Goal: Navigation & Orientation: Find specific page/section

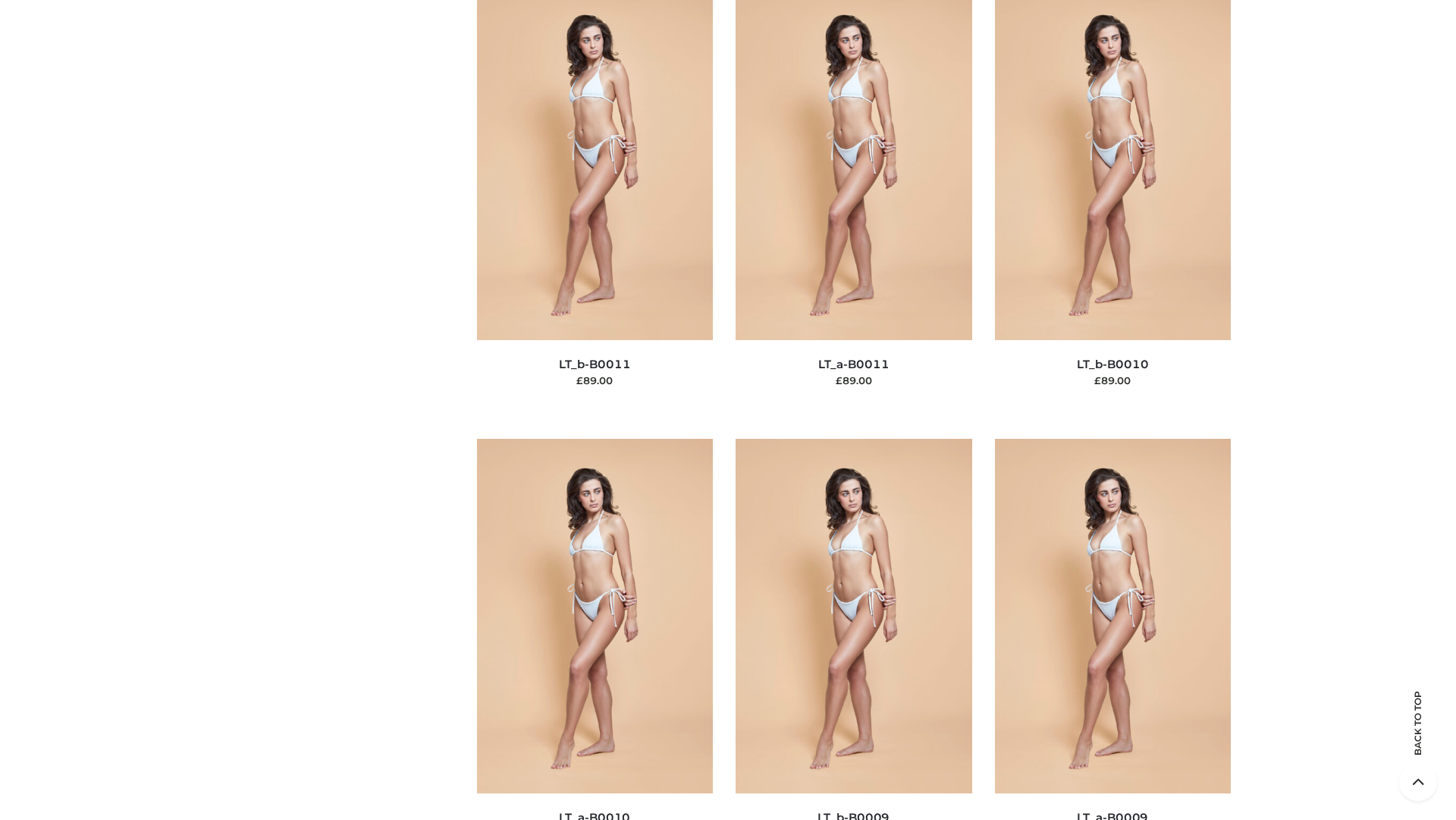
scroll to position [6815, 0]
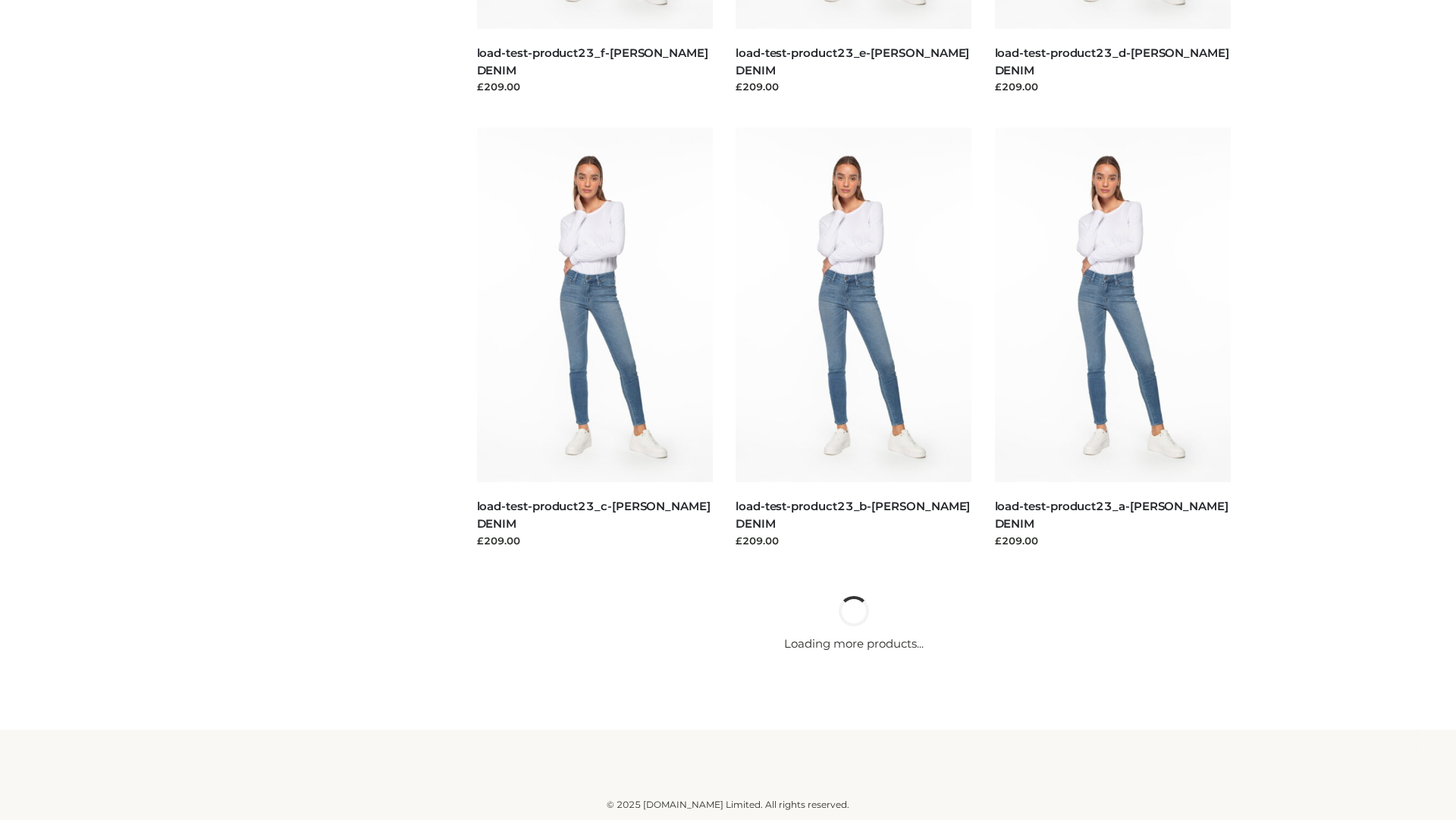
scroll to position [1331, 0]
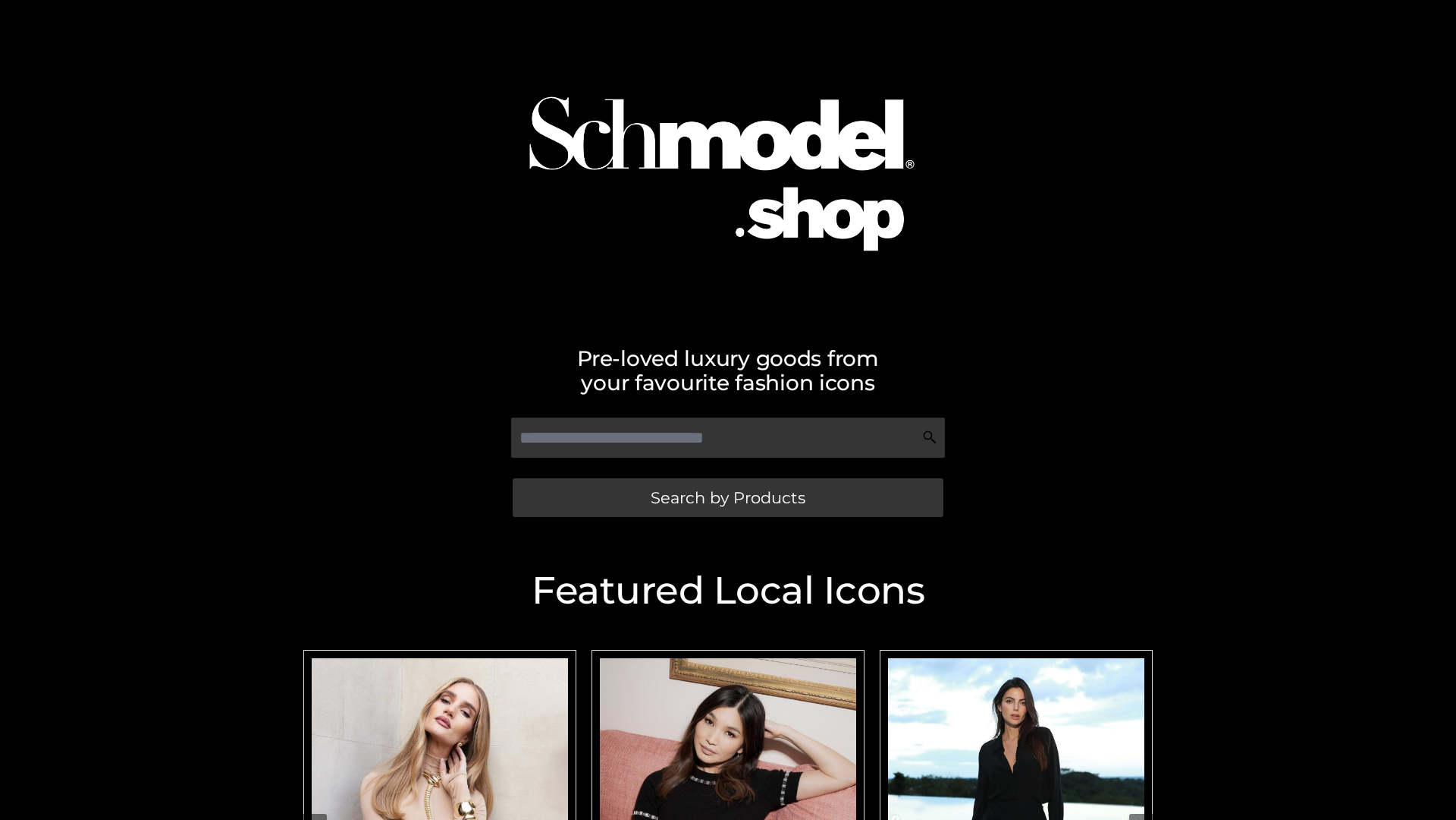
click at [728, 497] on span "Search by Products" at bounding box center [728, 498] width 155 height 16
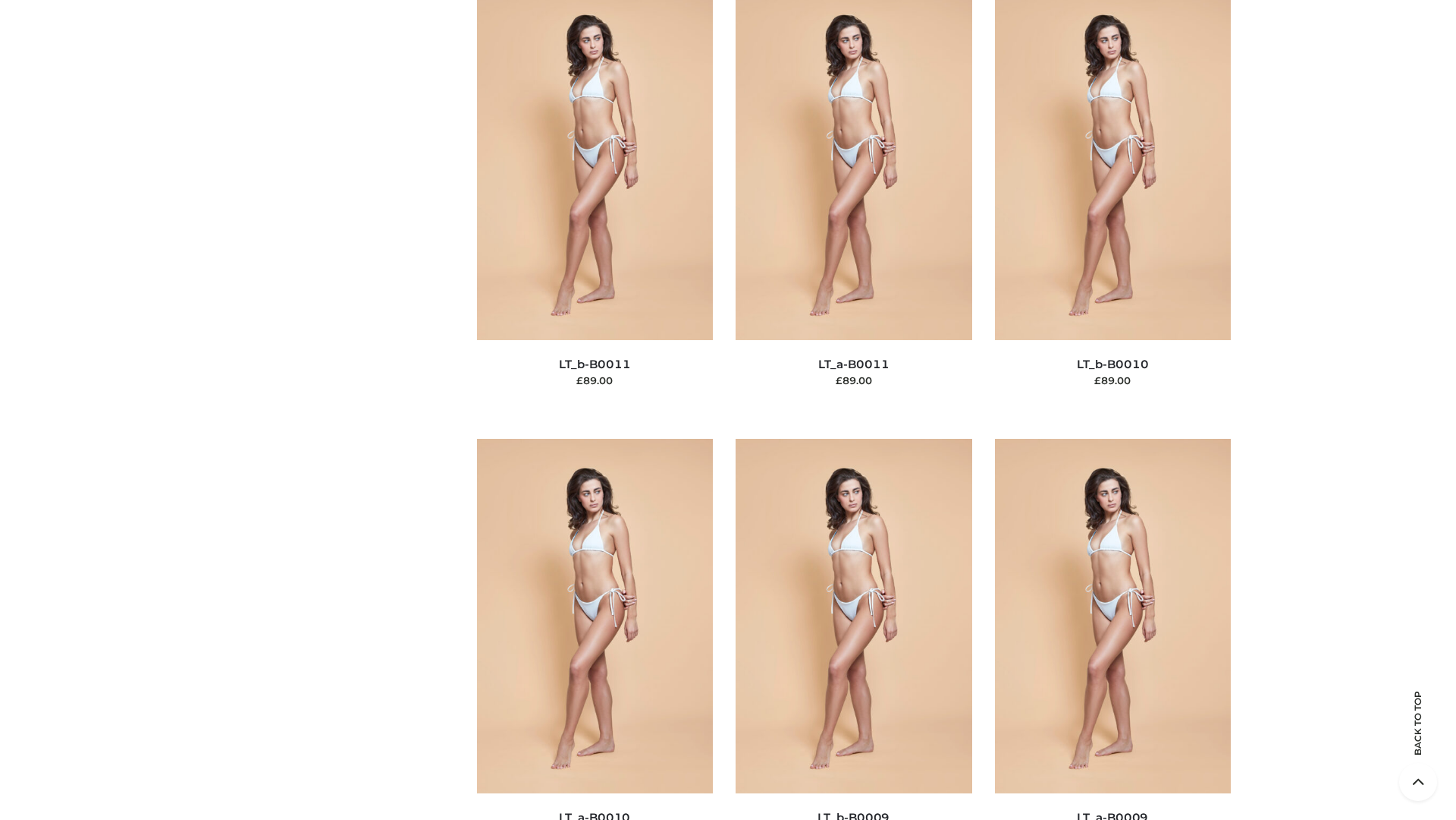
scroll to position [6815, 0]
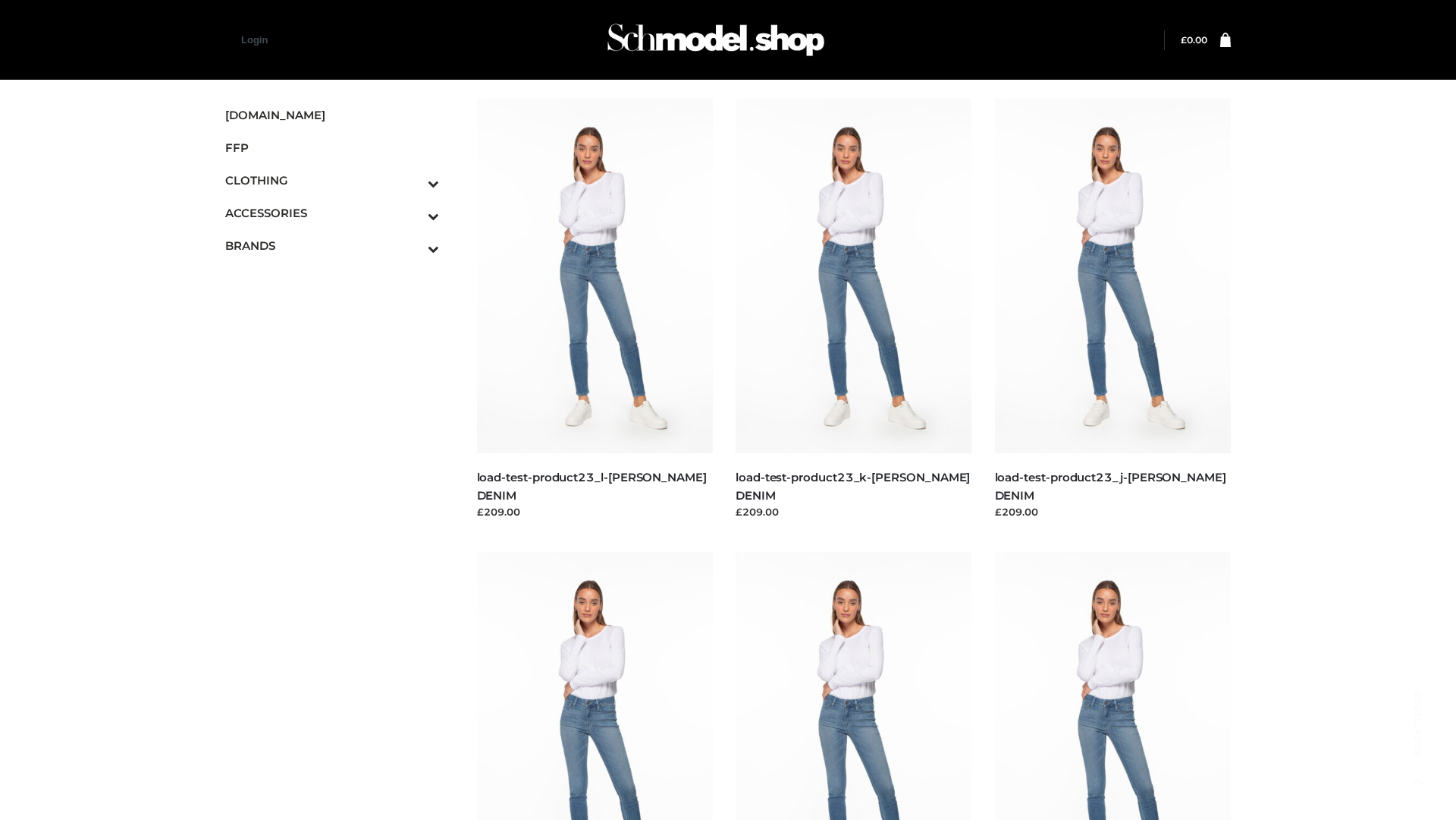
scroll to position [1331, 0]
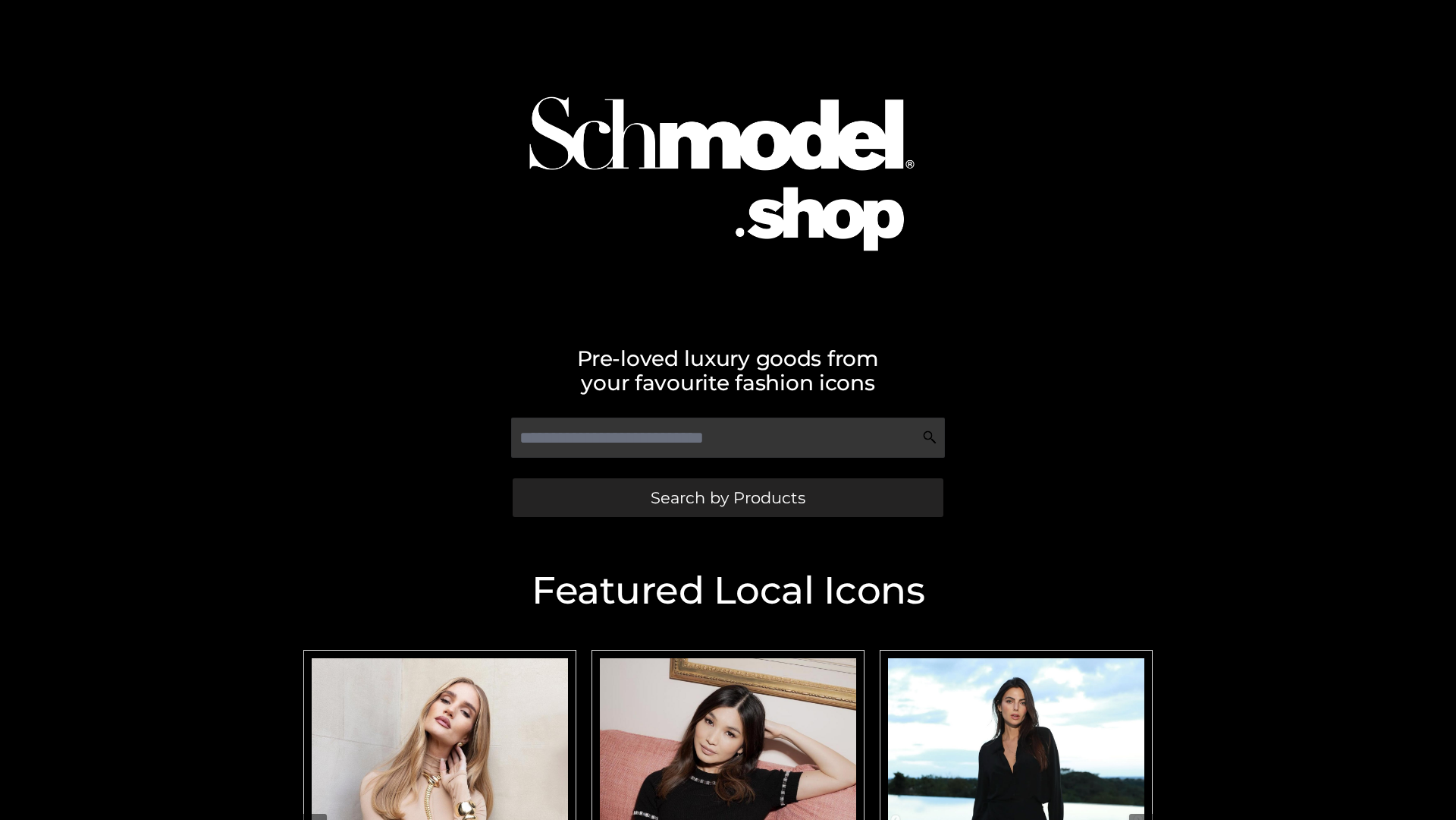
click at [728, 497] on span "Search by Products" at bounding box center [728, 498] width 155 height 16
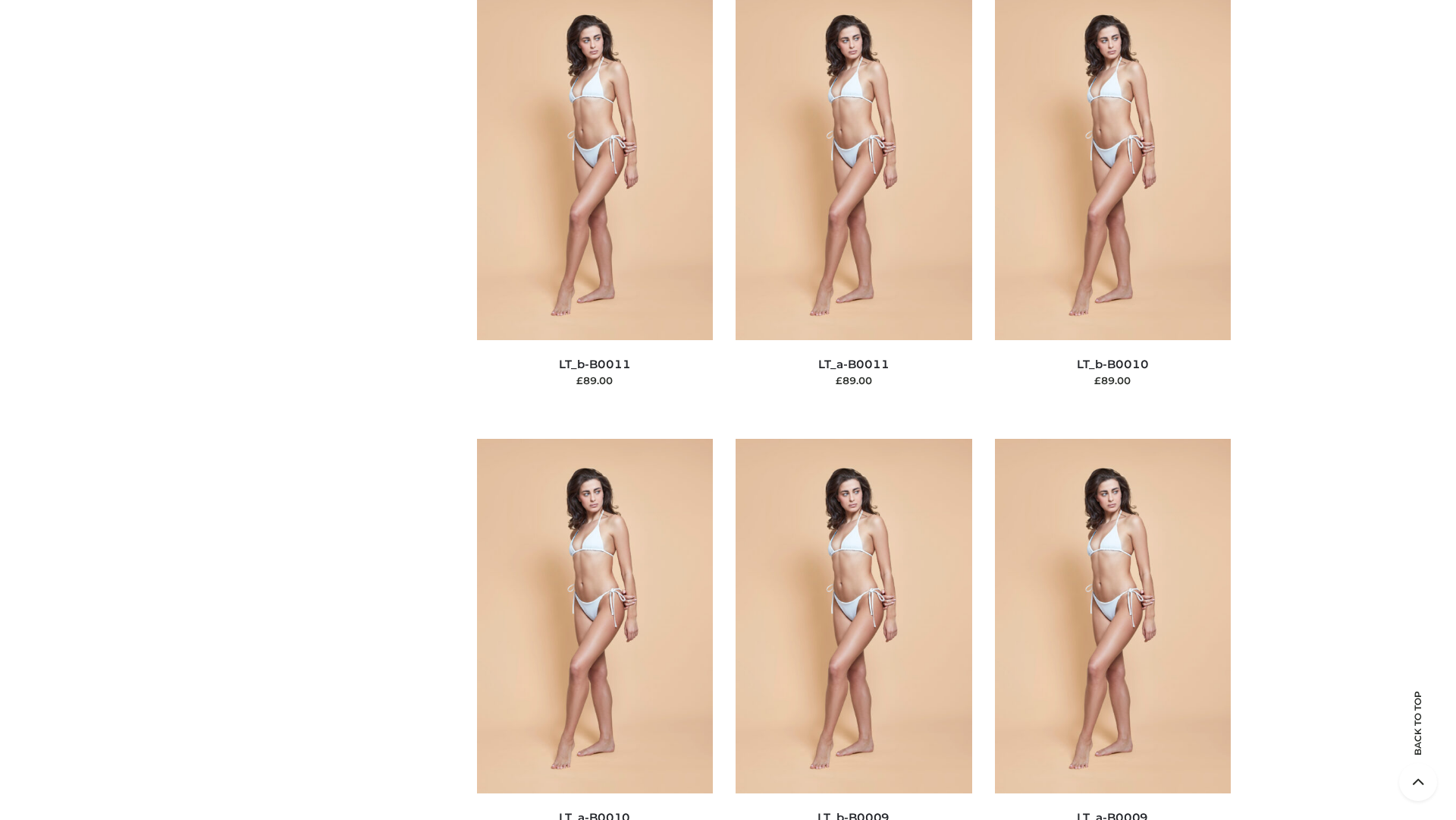
scroll to position [6815, 0]
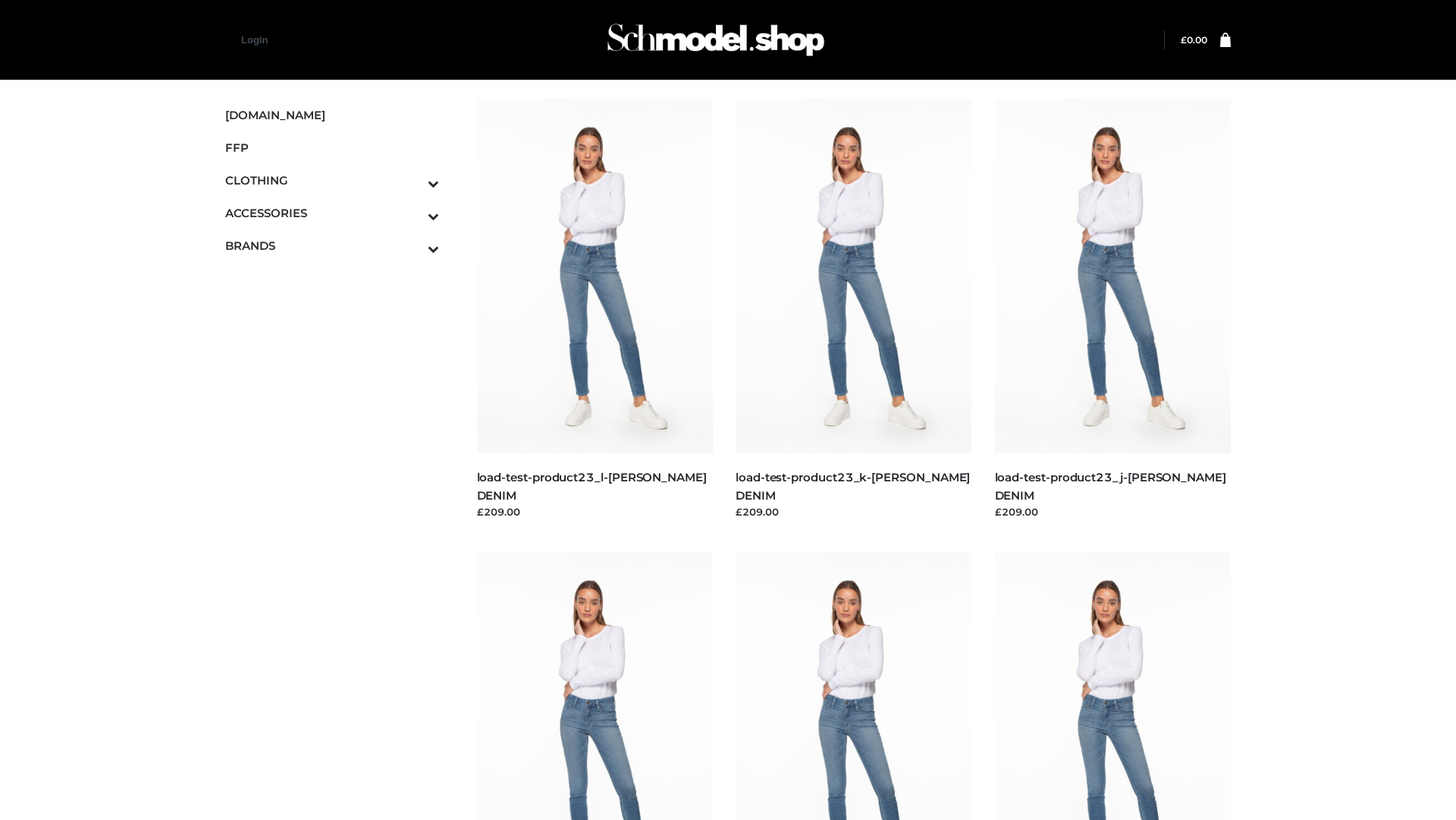
scroll to position [1331, 0]
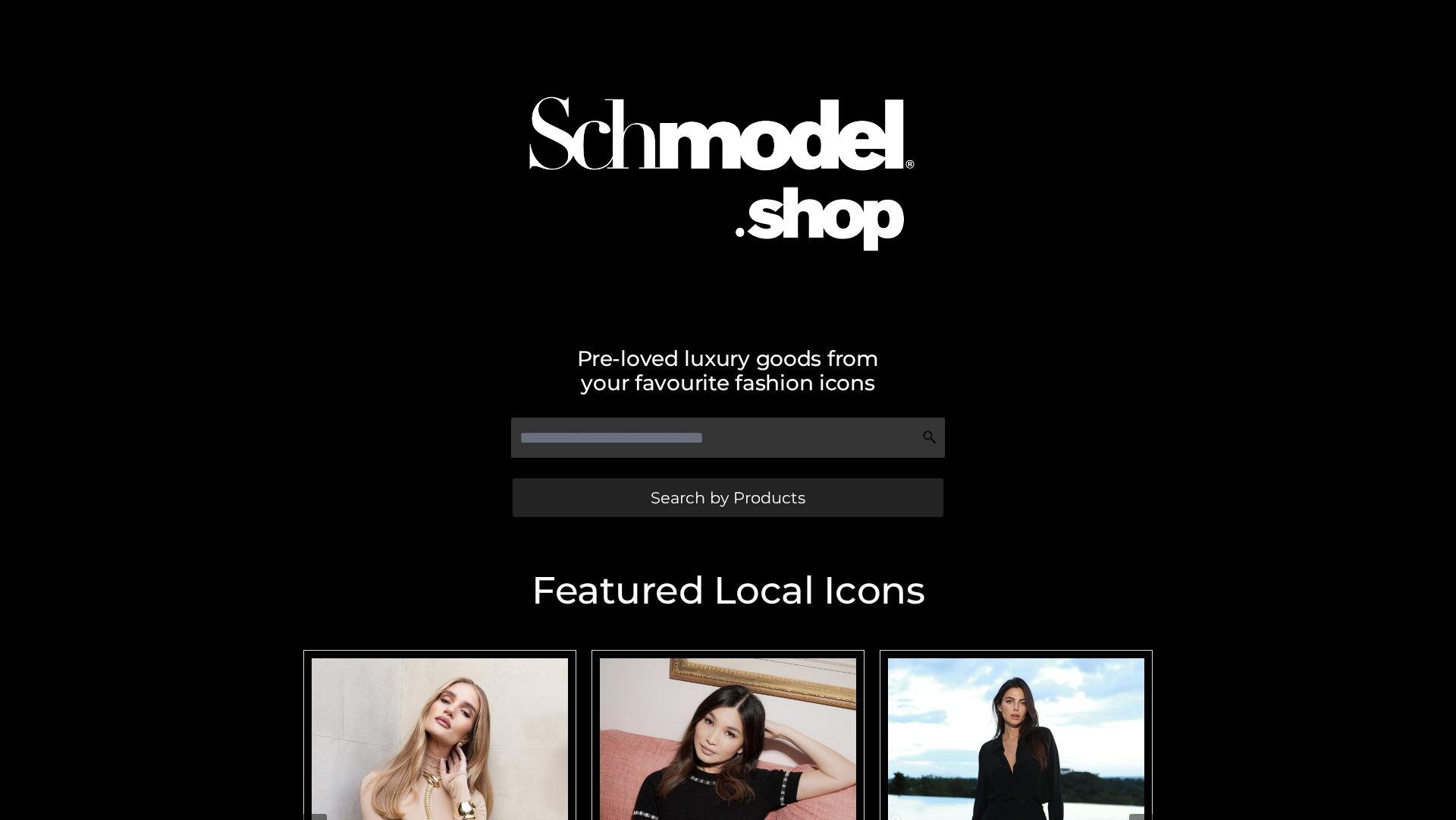
click at [728, 497] on span "Search by Products" at bounding box center [728, 498] width 155 height 16
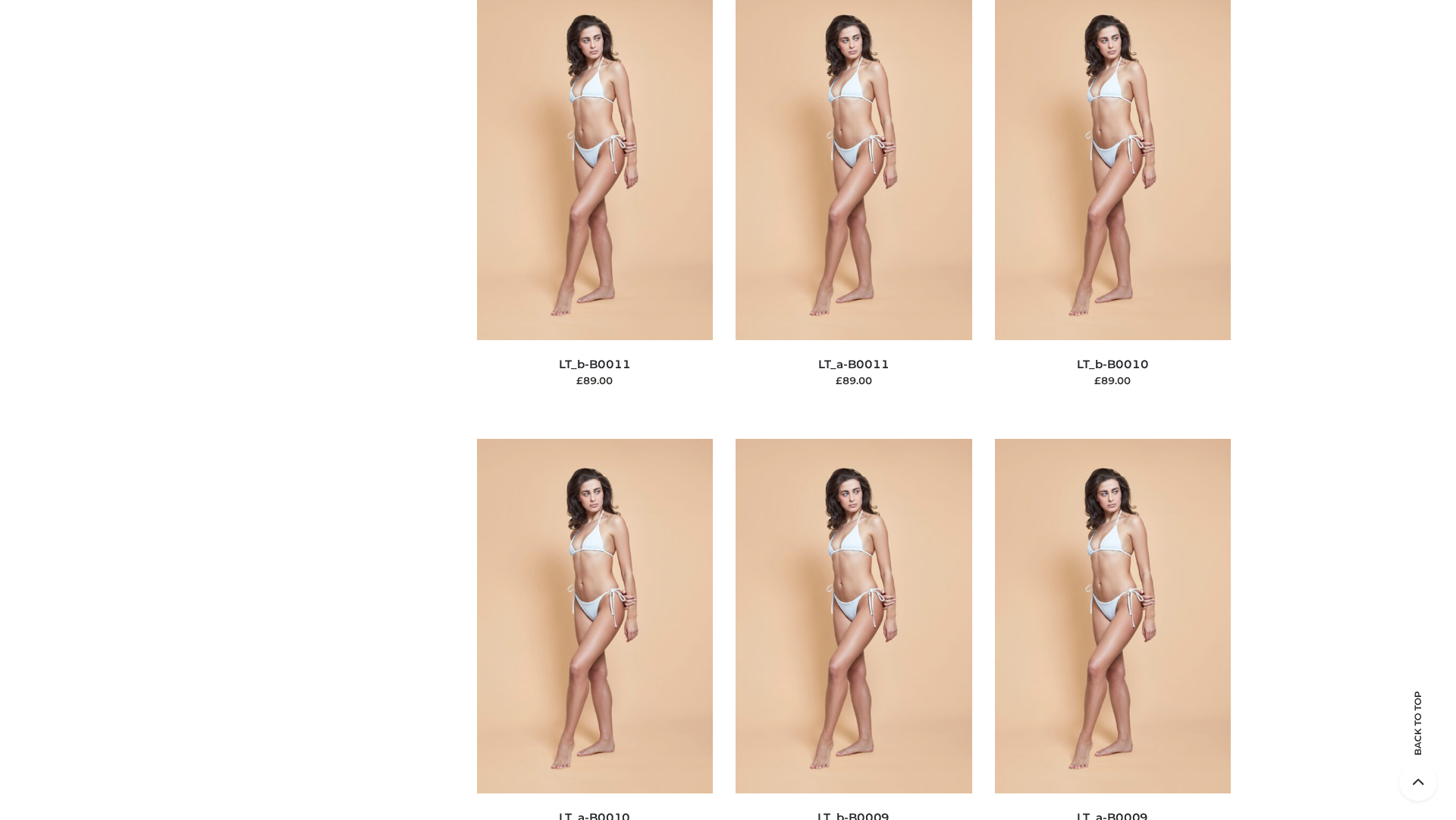
scroll to position [6815, 0]
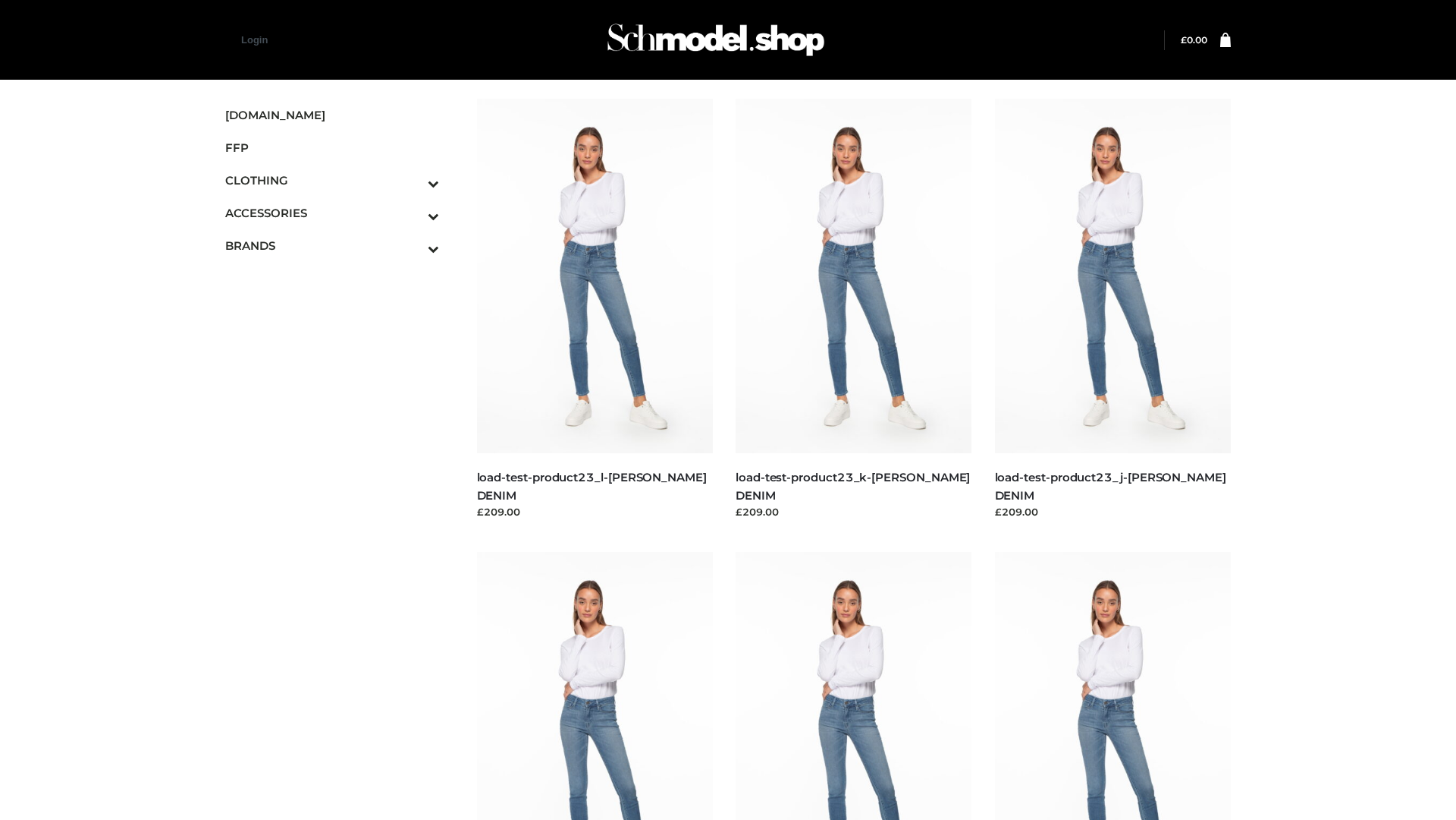
scroll to position [1331, 0]
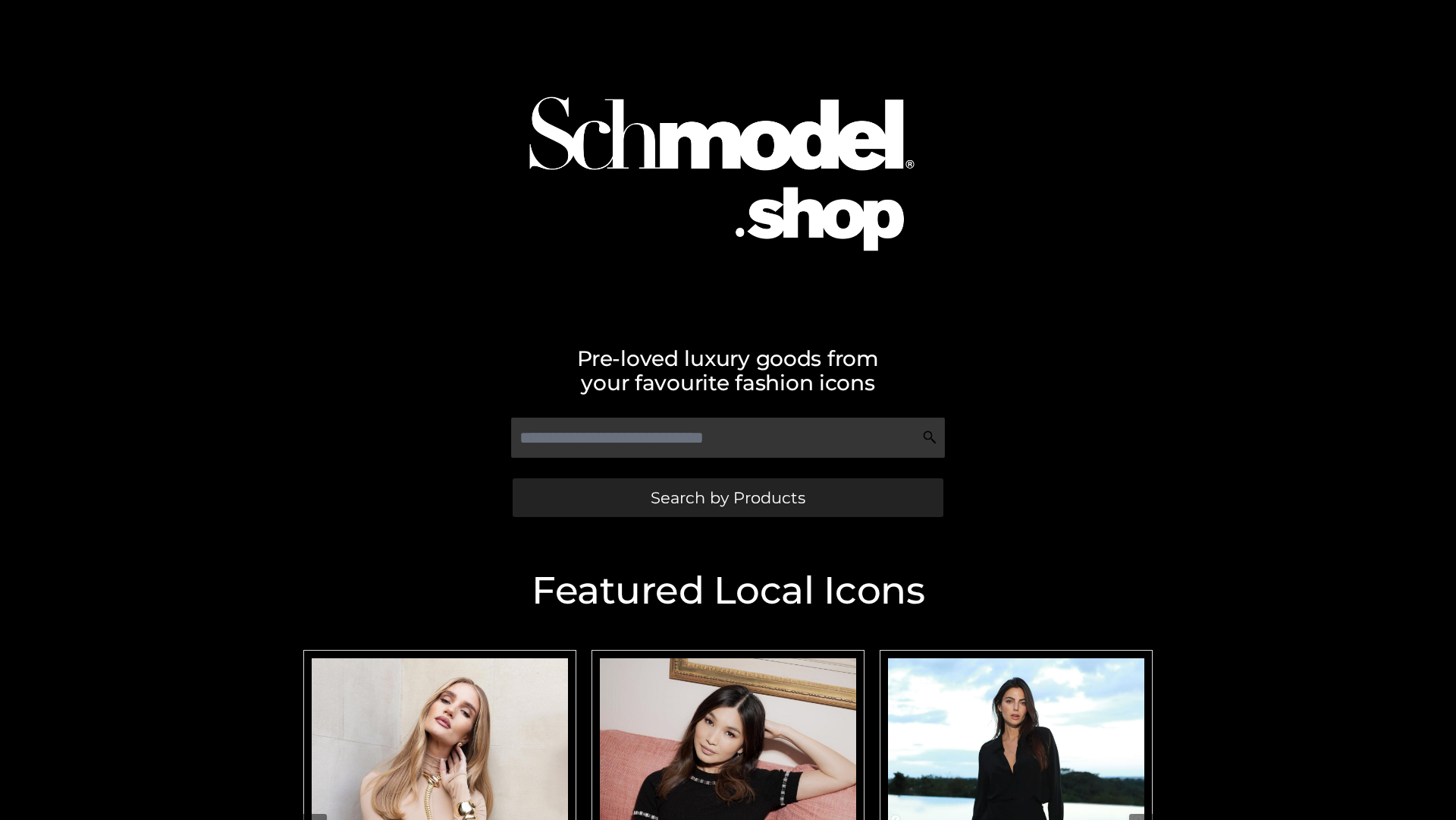
click at [728, 497] on span "Search by Products" at bounding box center [728, 498] width 155 height 16
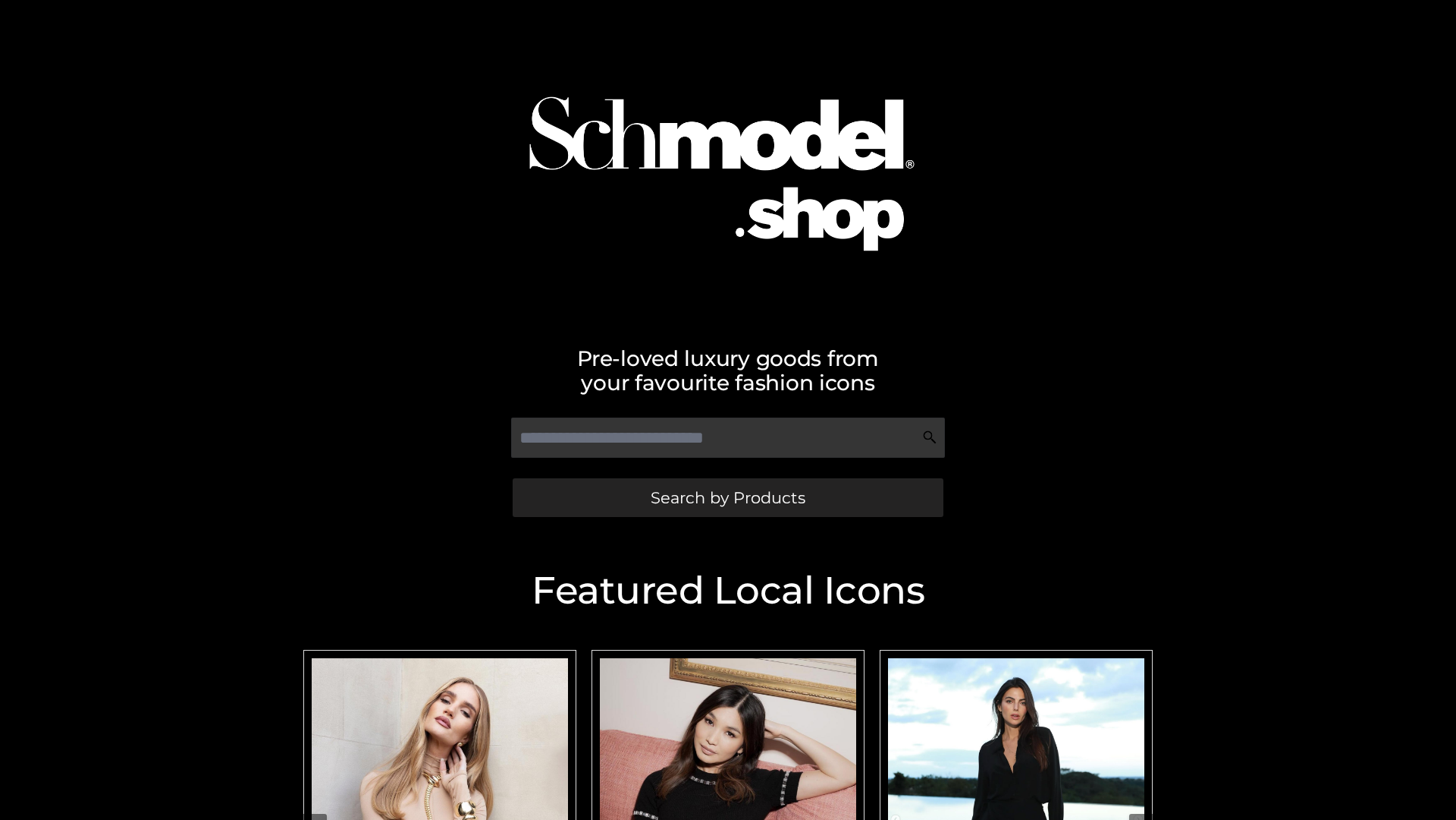
click at [728, 497] on span "Search by Products" at bounding box center [728, 498] width 155 height 16
